Goal: Information Seeking & Learning: Learn about a topic

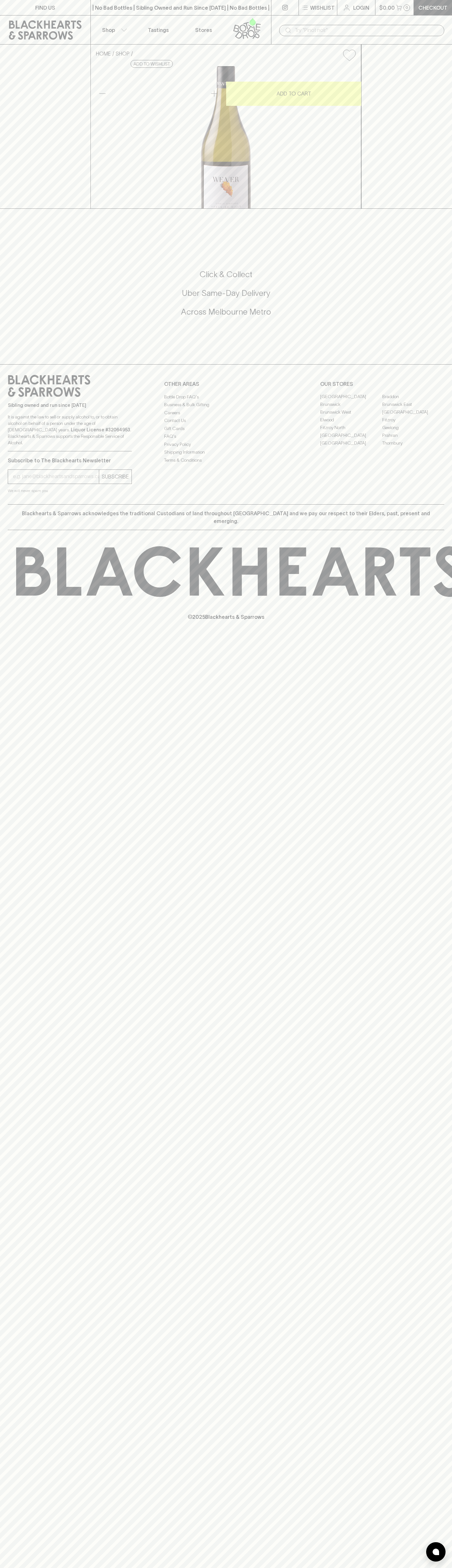
click at [100, 30] on button "Shop" at bounding box center [113, 29] width 45 height 29
click at [303, 1567] on html "FIND US | No Bad Bottles | Sibling Owned and Run Since [DATE] | No Bad Bottles …" at bounding box center [226, 784] width 452 height 1568
click at [5, 41] on div at bounding box center [226, 784] width 452 height 1568
